Goal: Information Seeking & Learning: Learn about a topic

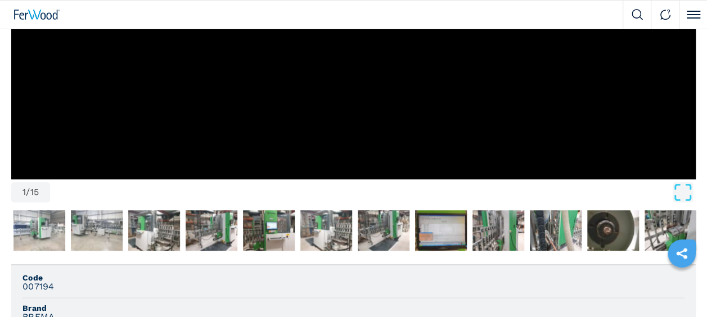
scroll to position [394, 0]
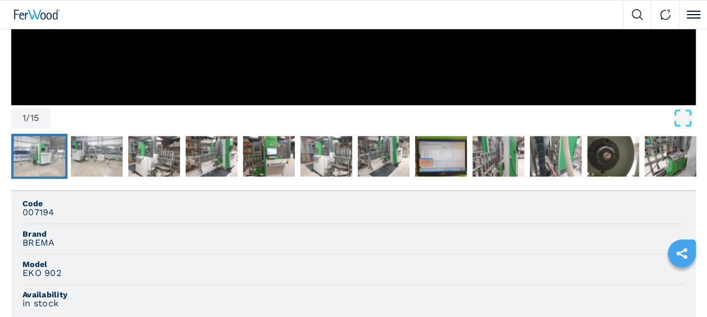
click at [47, 162] on img "Go to Slide 2" at bounding box center [40, 156] width 52 height 41
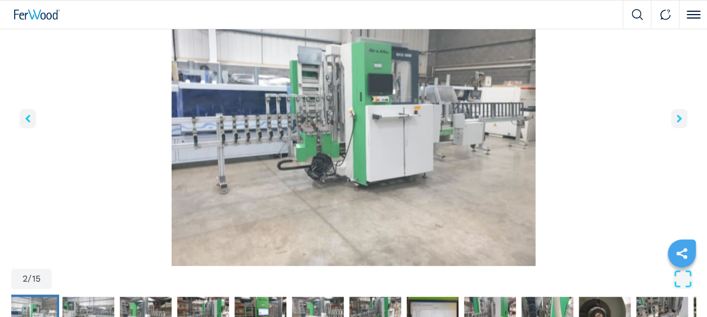
scroll to position [113, 0]
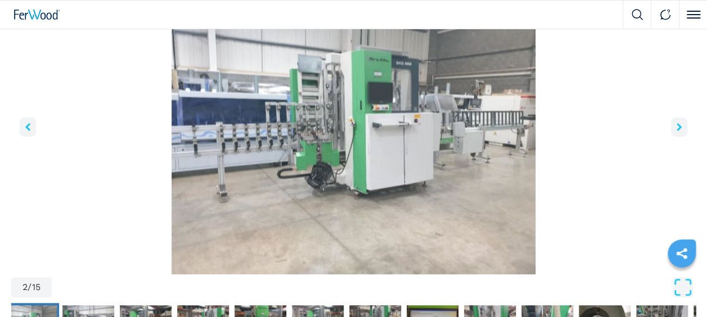
click at [676, 128] on button "right-button" at bounding box center [679, 127] width 16 height 19
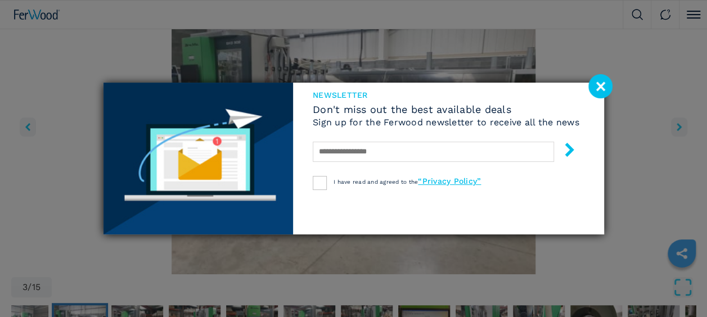
click at [595, 86] on image at bounding box center [601, 86] width 24 height 24
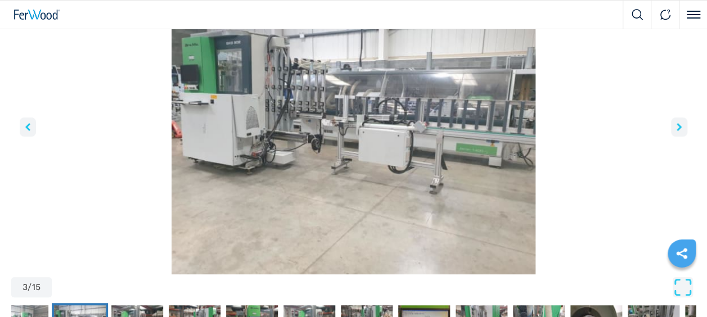
click at [677, 125] on icon "right-button" at bounding box center [679, 127] width 5 height 8
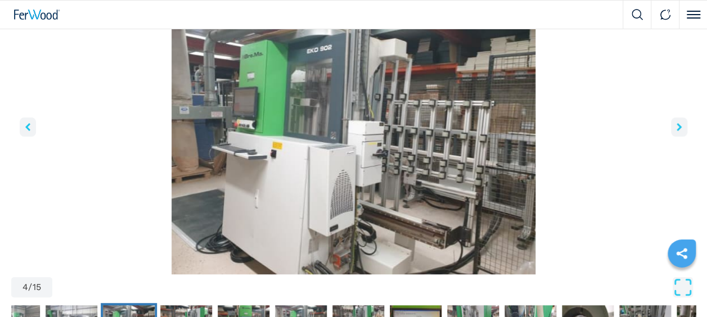
click at [677, 125] on icon "right-button" at bounding box center [679, 127] width 5 height 8
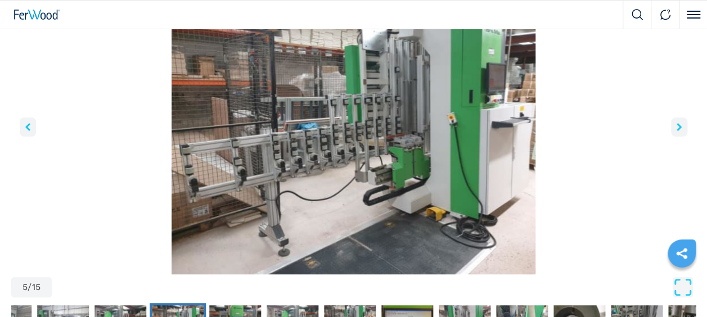
click at [677, 125] on icon "right-button" at bounding box center [679, 127] width 5 height 8
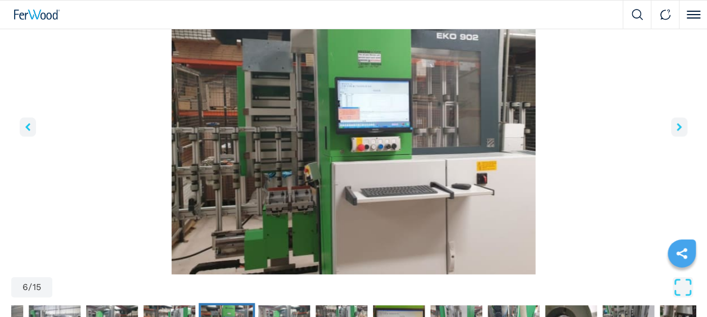
click at [24, 124] on button "left-button" at bounding box center [28, 127] width 16 height 19
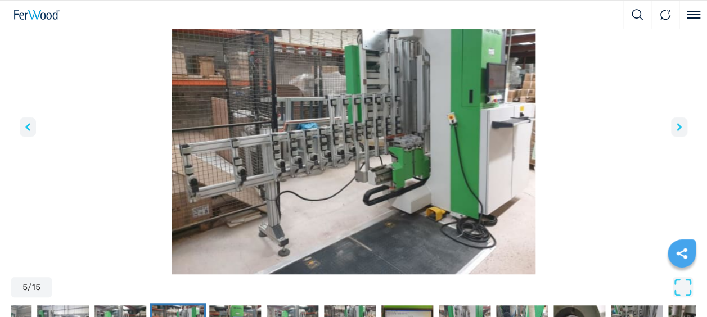
click at [672, 127] on button "right-button" at bounding box center [679, 127] width 16 height 19
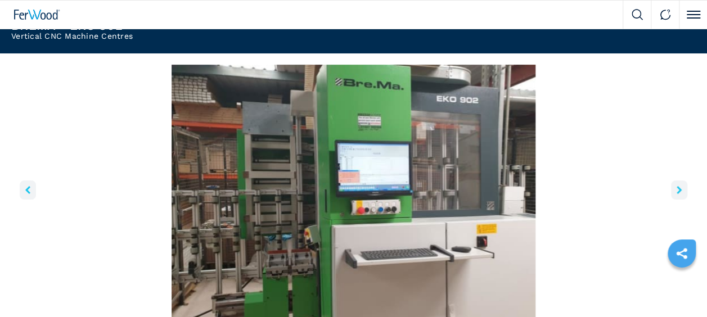
scroll to position [169, 0]
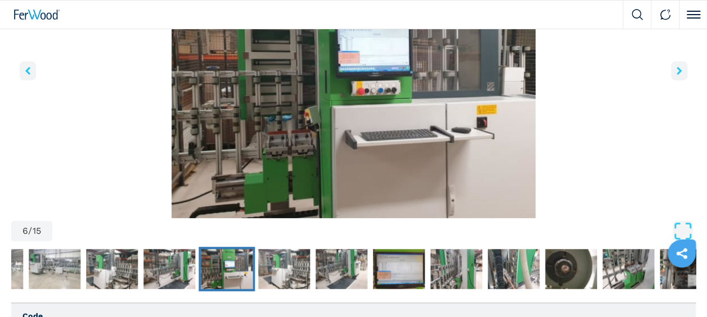
click at [674, 73] on button "right-button" at bounding box center [679, 70] width 16 height 19
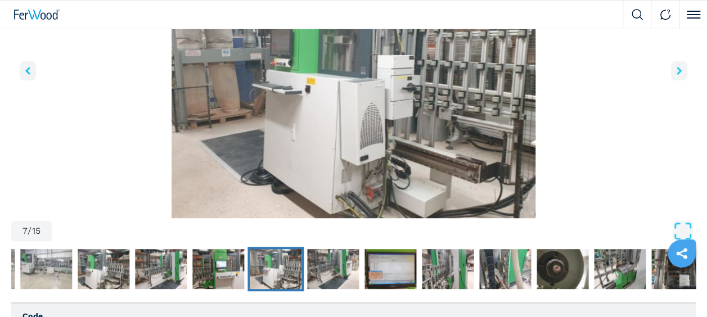
click at [674, 72] on button "right-button" at bounding box center [679, 70] width 16 height 19
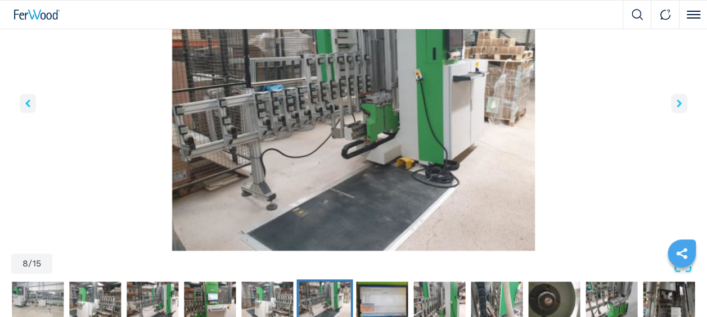
scroll to position [113, 0]
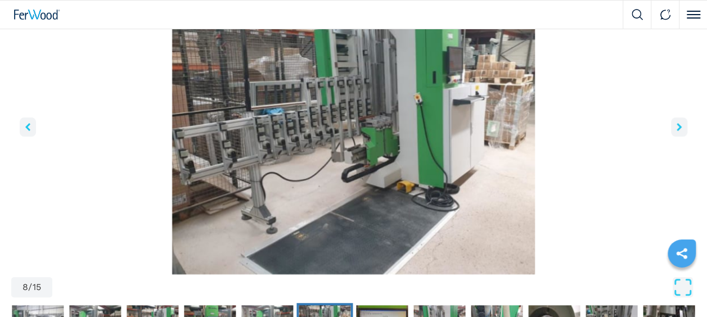
click at [679, 121] on button "right-button" at bounding box center [679, 127] width 16 height 19
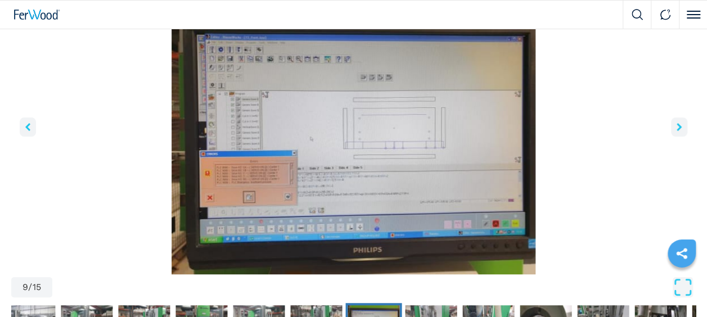
click at [679, 121] on button "right-button" at bounding box center [679, 127] width 16 height 19
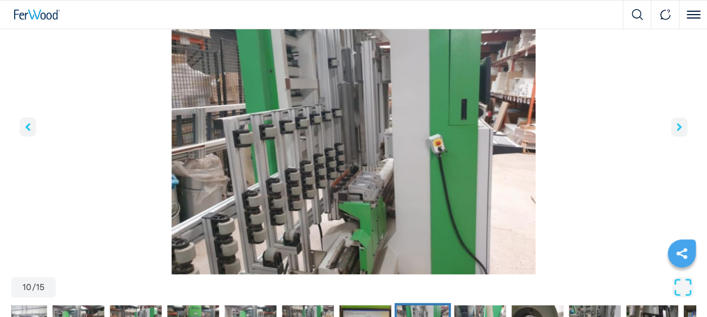
click at [673, 128] on button "right-button" at bounding box center [679, 127] width 16 height 19
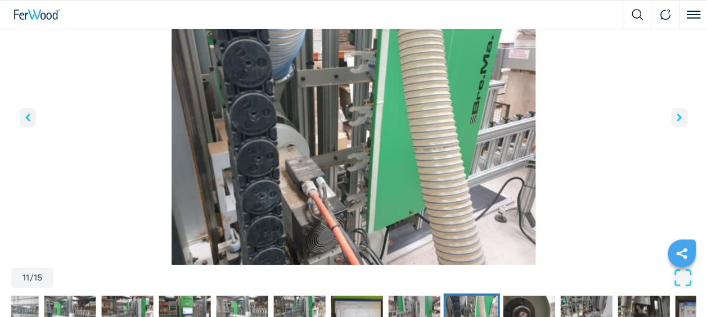
scroll to position [56, 0]
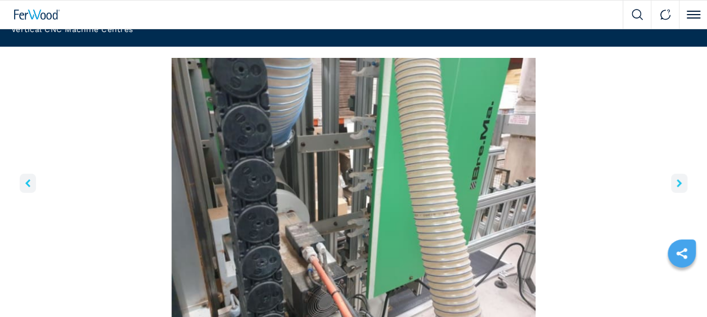
click at [685, 185] on button "right-button" at bounding box center [679, 183] width 16 height 19
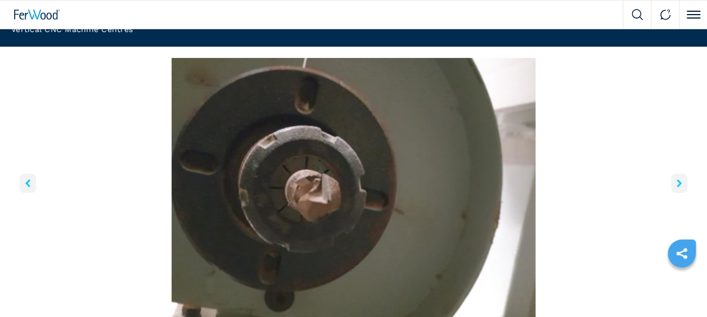
click at [685, 185] on button "right-button" at bounding box center [679, 183] width 16 height 19
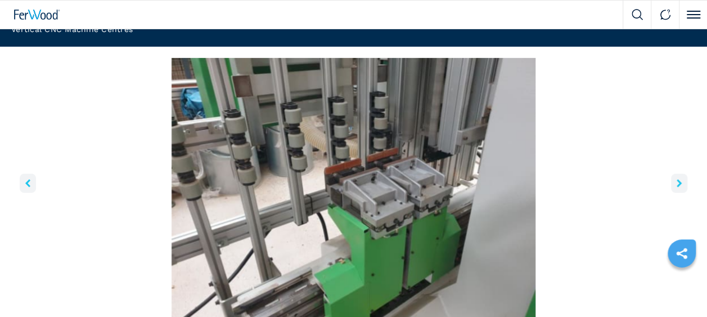
click at [679, 185] on icon "right-button" at bounding box center [679, 184] width 5 height 8
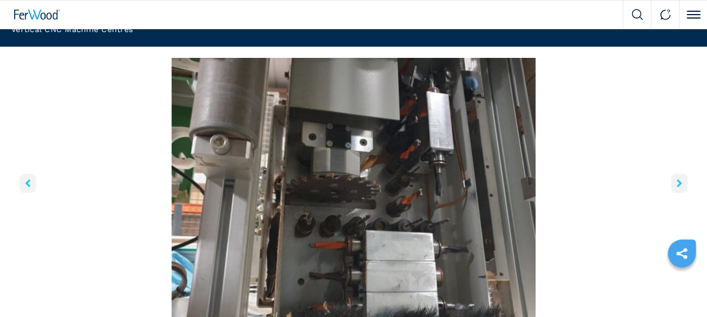
click at [683, 191] on button "right-button" at bounding box center [679, 183] width 16 height 19
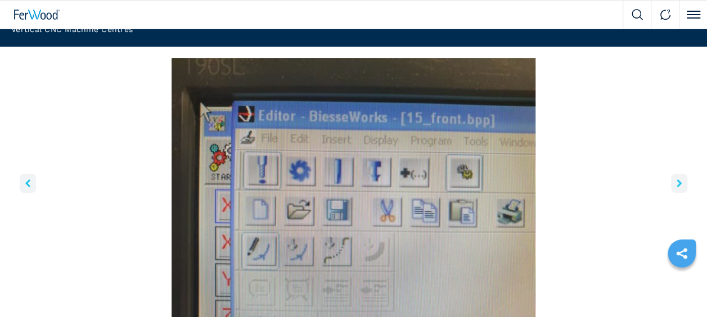
scroll to position [113, 0]
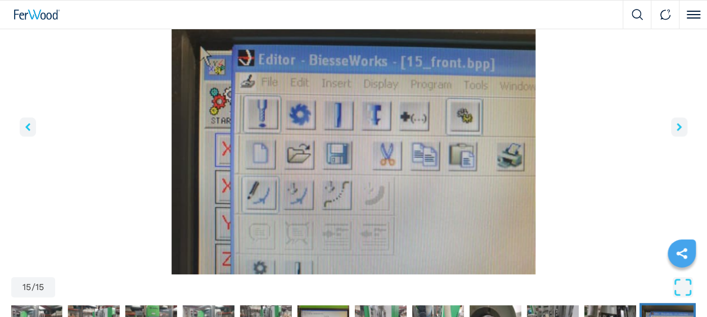
click at [679, 128] on icon "right-button" at bounding box center [679, 127] width 5 height 8
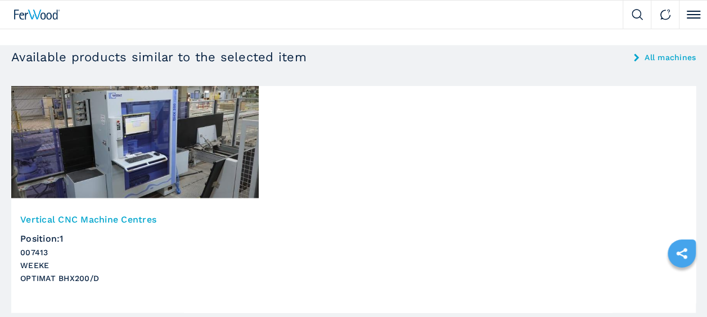
scroll to position [1125, 0]
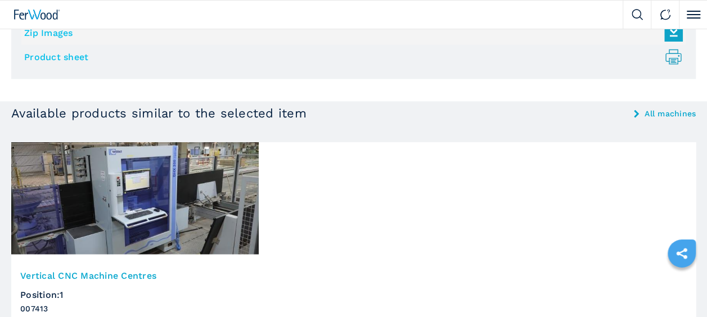
click at [77, 56] on link "Product sheet .prefix__st0{stroke-linecap:round;stroke-linejoin:round}.prefix__…" at bounding box center [350, 57] width 653 height 19
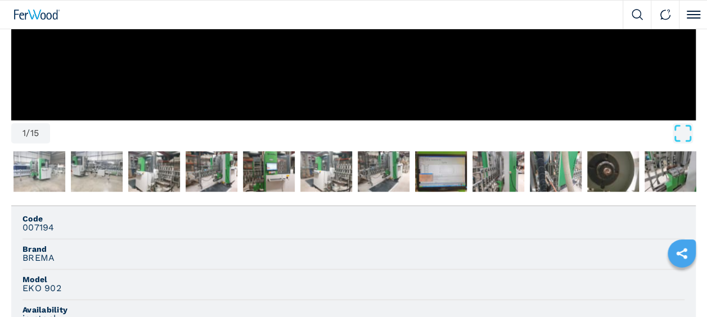
scroll to position [394, 0]
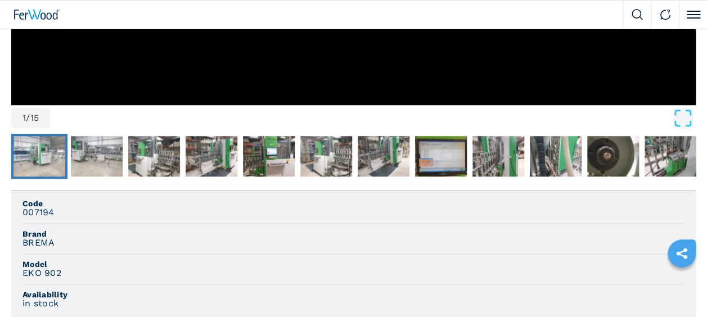
click at [45, 150] on img "Go to Slide 2" at bounding box center [40, 156] width 52 height 41
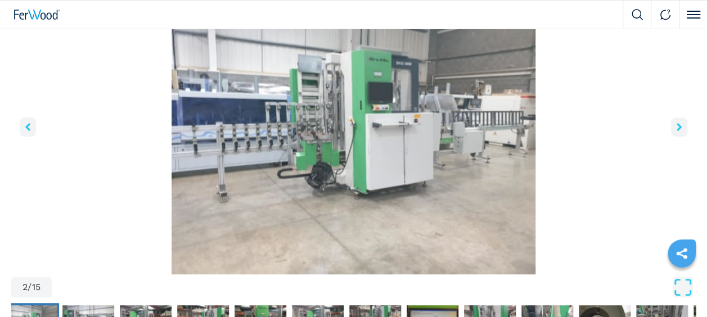
scroll to position [169, 0]
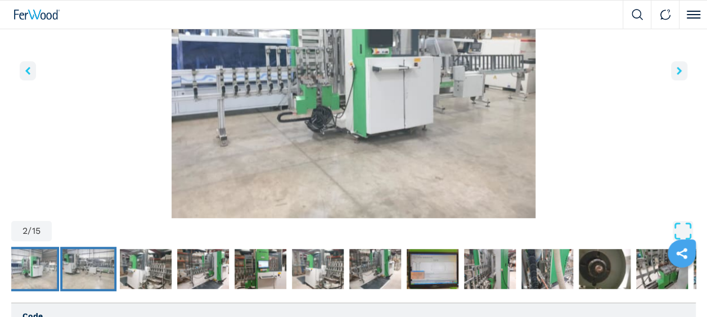
click at [102, 270] on img "Go to Slide 3" at bounding box center [88, 269] width 52 height 41
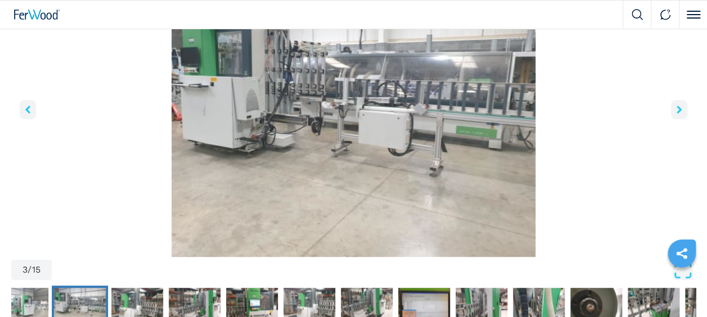
scroll to position [113, 0]
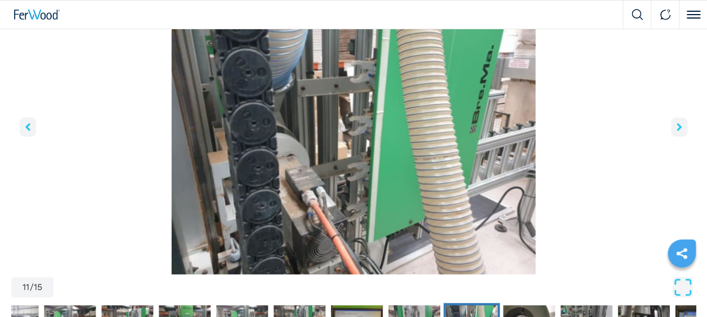
click at [671, 129] on button "right-button" at bounding box center [679, 127] width 16 height 19
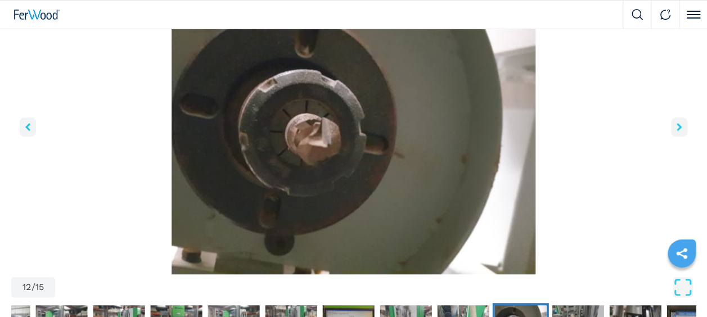
click at [671, 129] on button "right-button" at bounding box center [679, 127] width 16 height 19
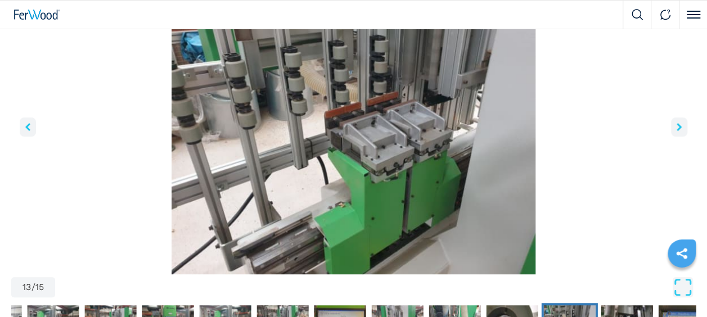
click at [676, 123] on button "right-button" at bounding box center [679, 127] width 16 height 19
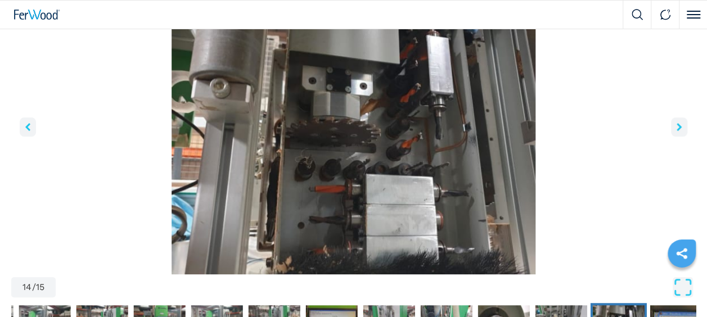
click at [672, 122] on button "right-button" at bounding box center [679, 127] width 16 height 19
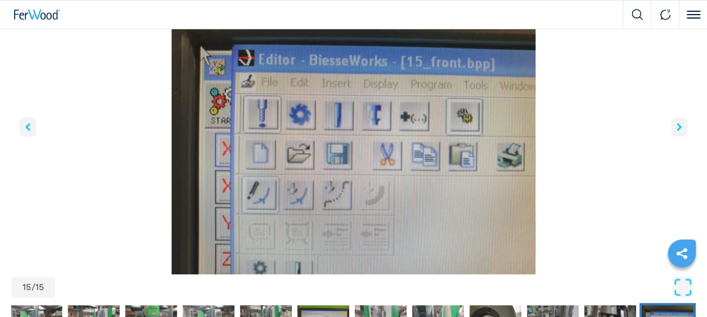
click at [672, 122] on button "right-button" at bounding box center [679, 127] width 16 height 19
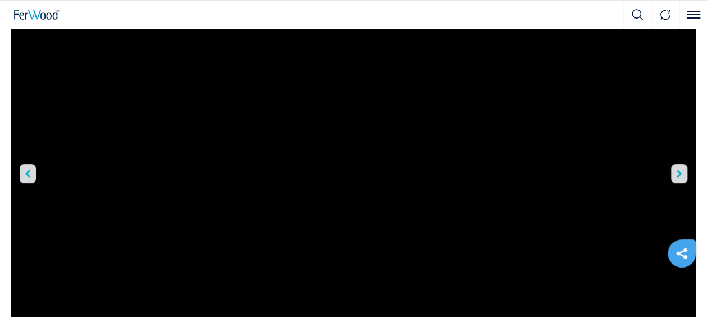
click at [681, 172] on icon "right-button" at bounding box center [679, 174] width 5 height 8
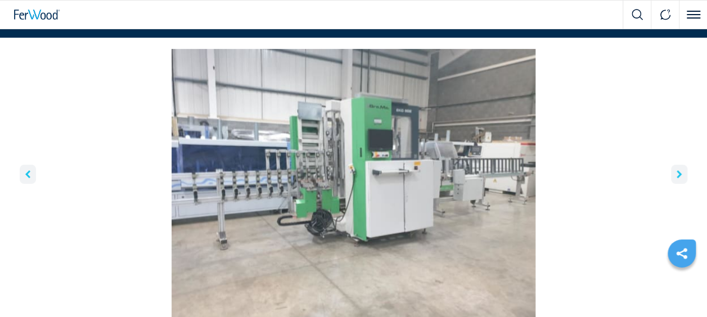
click at [681, 172] on icon "right-button" at bounding box center [679, 175] width 5 height 8
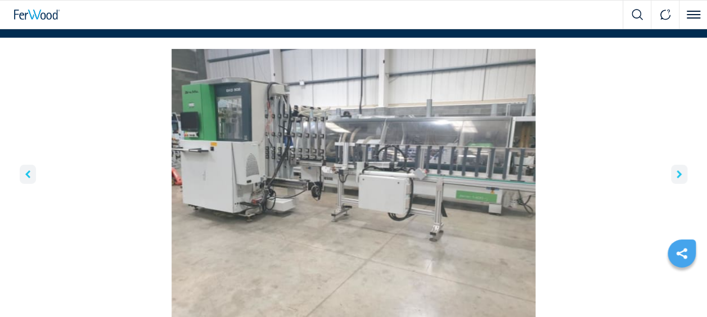
click at [681, 172] on icon "right-button" at bounding box center [679, 175] width 5 height 8
